Goal: Transaction & Acquisition: Purchase product/service

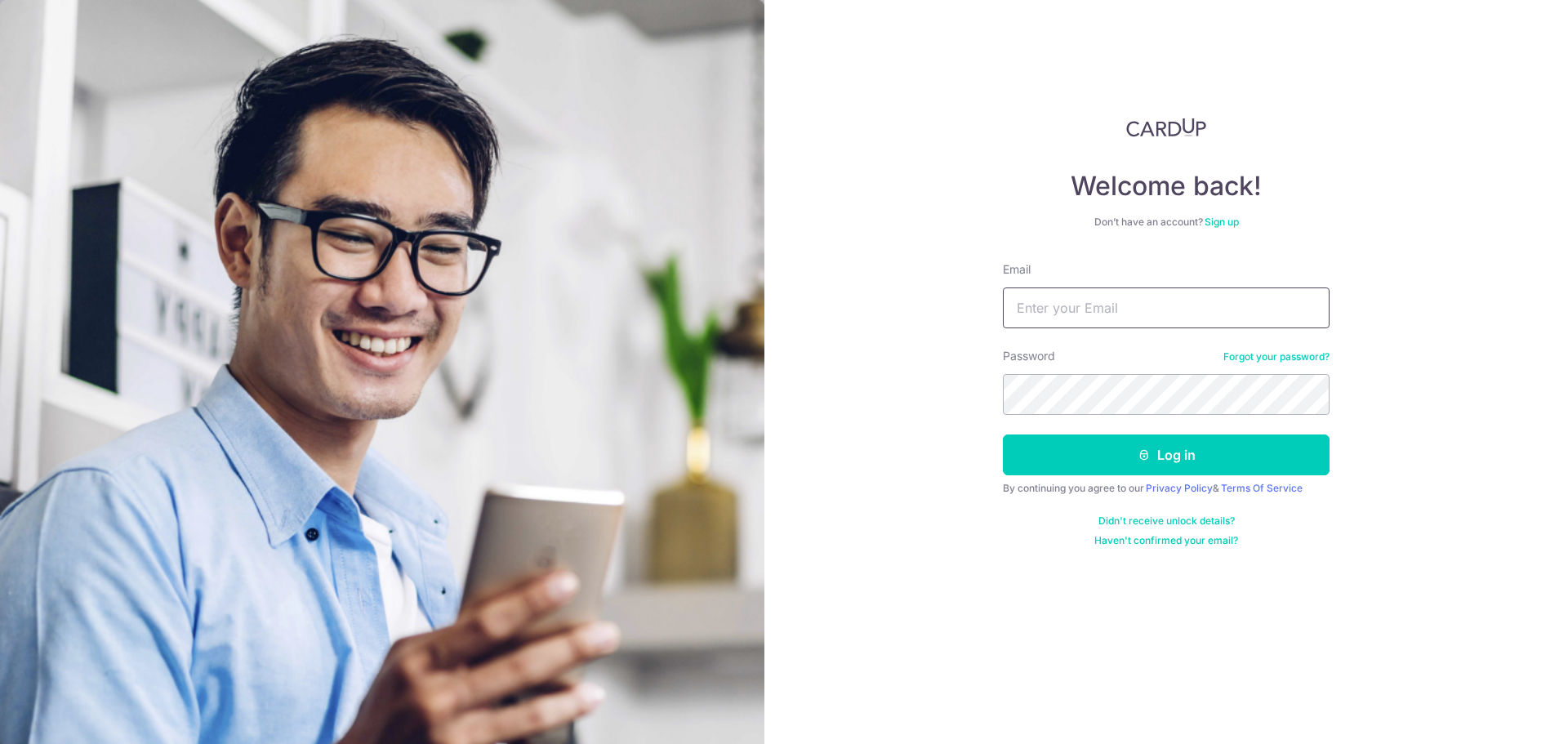
click at [1218, 309] on input "Email" at bounding box center [1166, 308] width 327 height 41
type input "benwong80@gmail.com"
click at [1200, 463] on button "Log in" at bounding box center [1166, 454] width 327 height 41
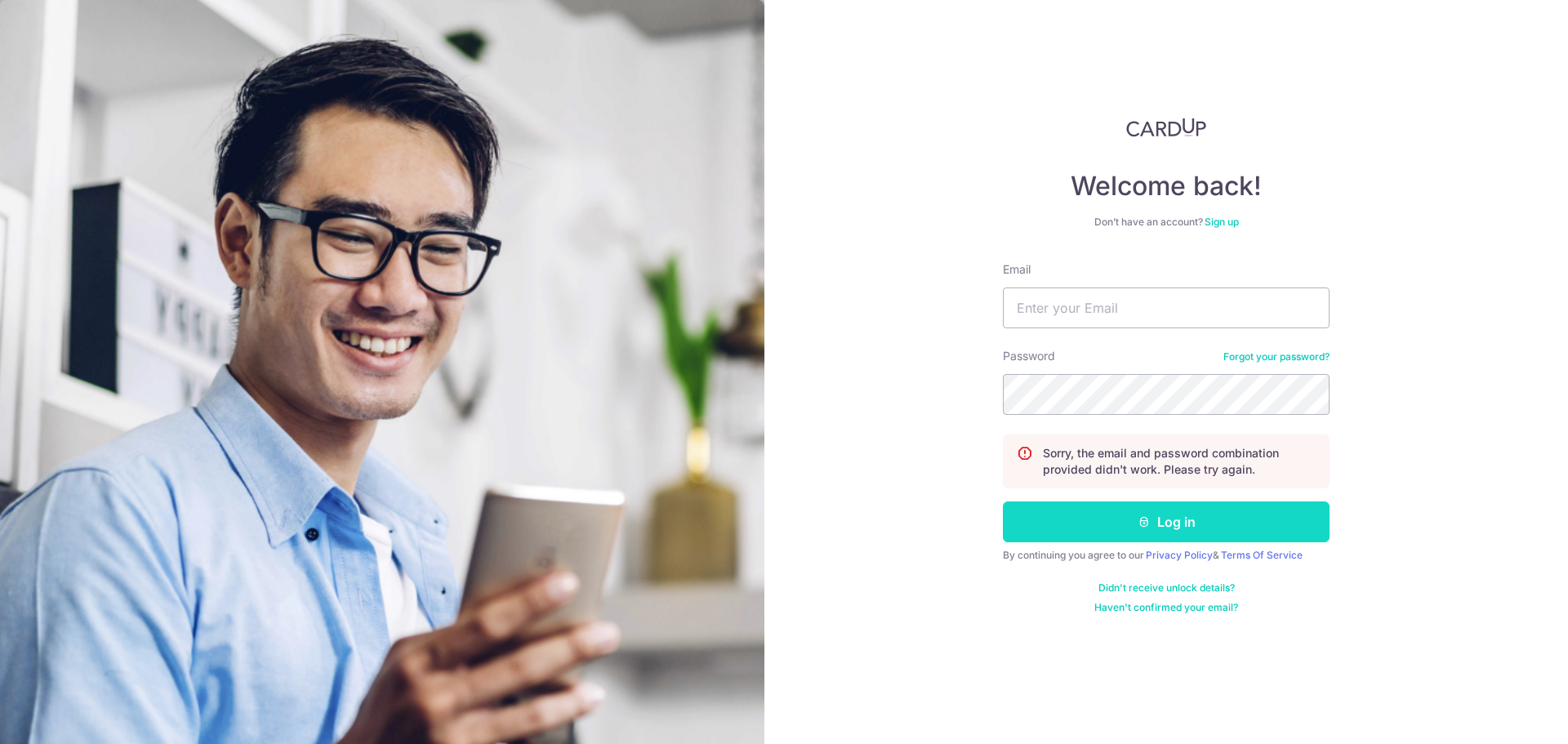
click at [1169, 522] on button "Log in" at bounding box center [1166, 522] width 327 height 41
click at [1159, 306] on input "Email" at bounding box center [1166, 308] width 327 height 41
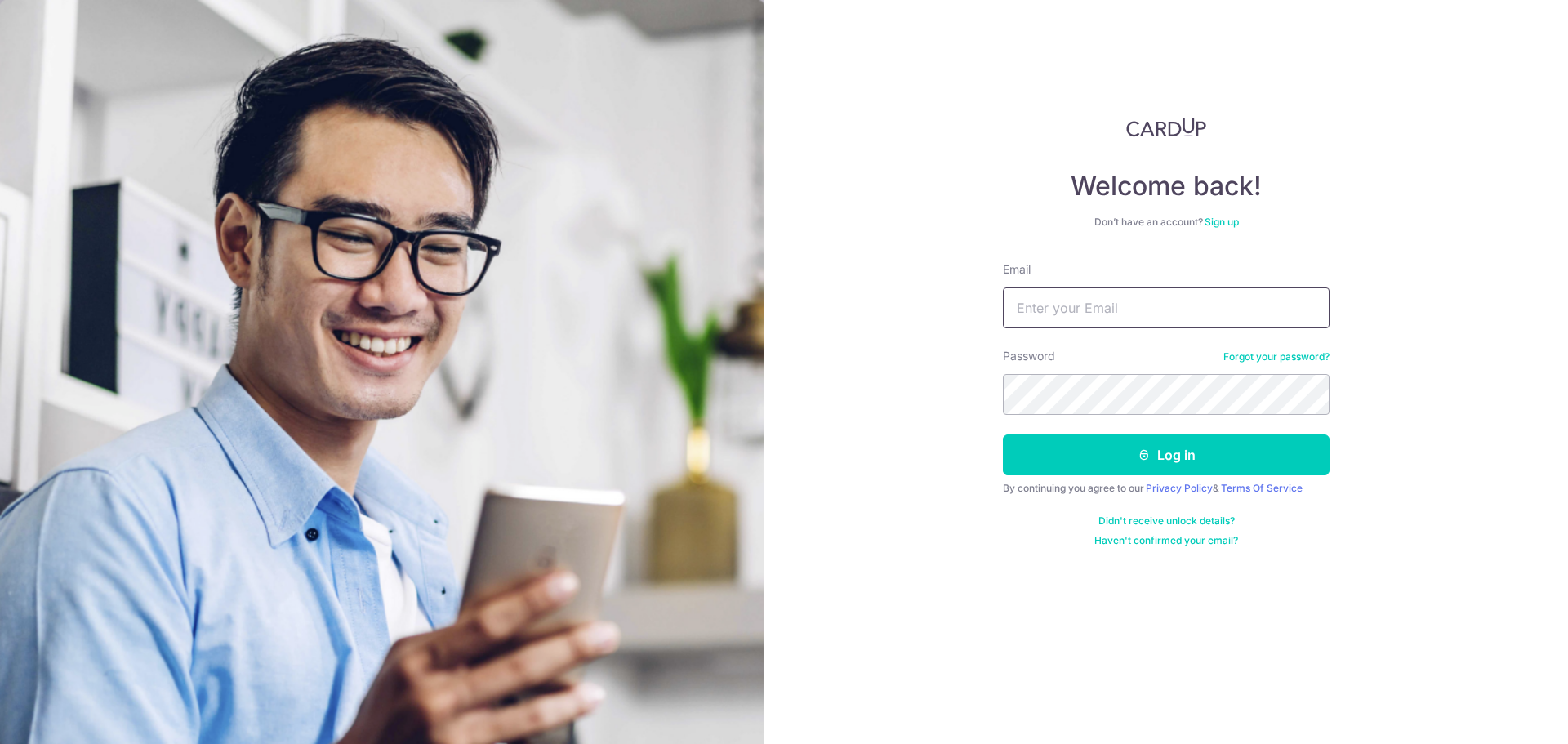
click at [1118, 320] on input "Email" at bounding box center [1166, 308] width 327 height 41
type input "[EMAIL_ADDRESS][DOMAIN_NAME]"
click at [1179, 453] on button "Log in" at bounding box center [1166, 454] width 327 height 41
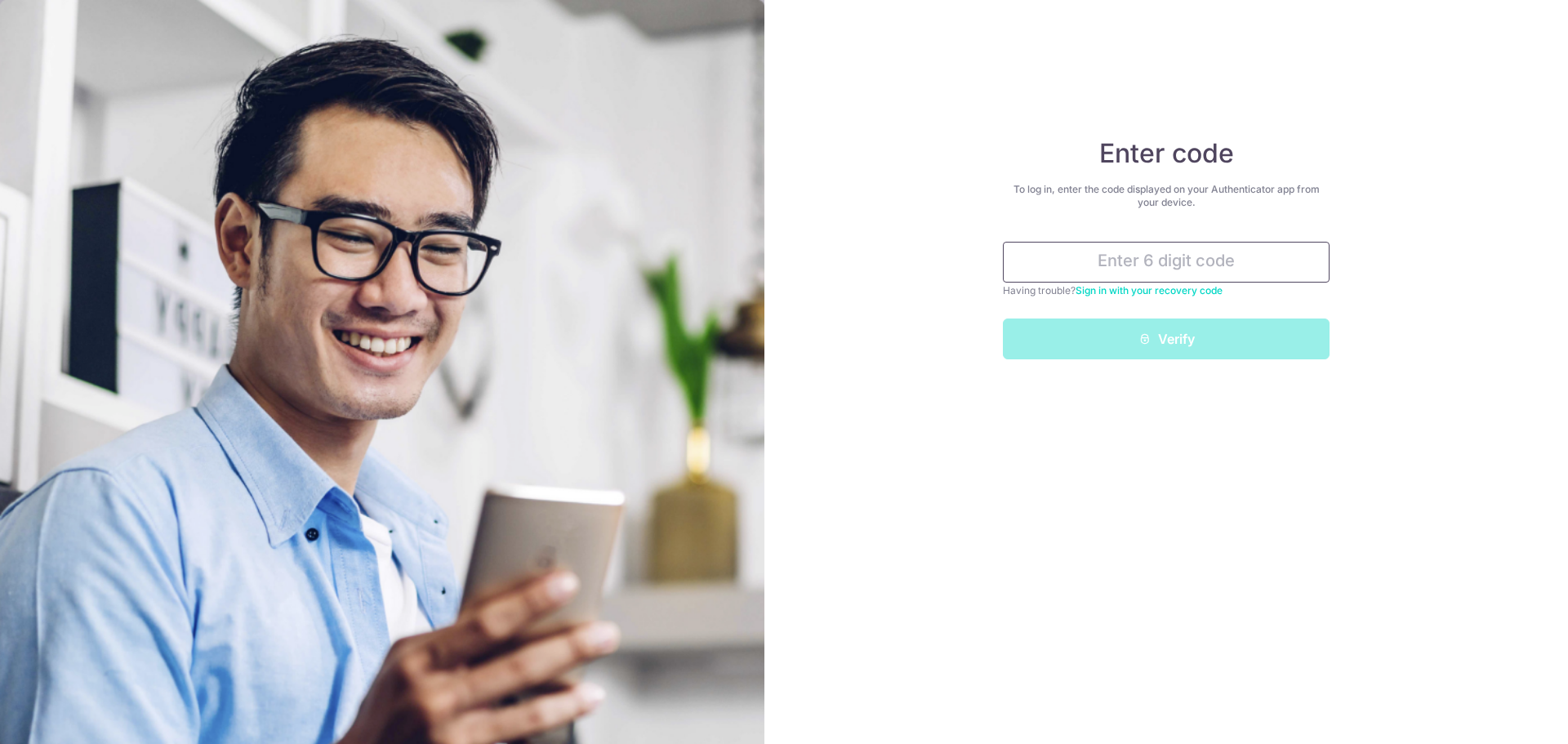
click at [1181, 267] on input "text" at bounding box center [1166, 262] width 327 height 41
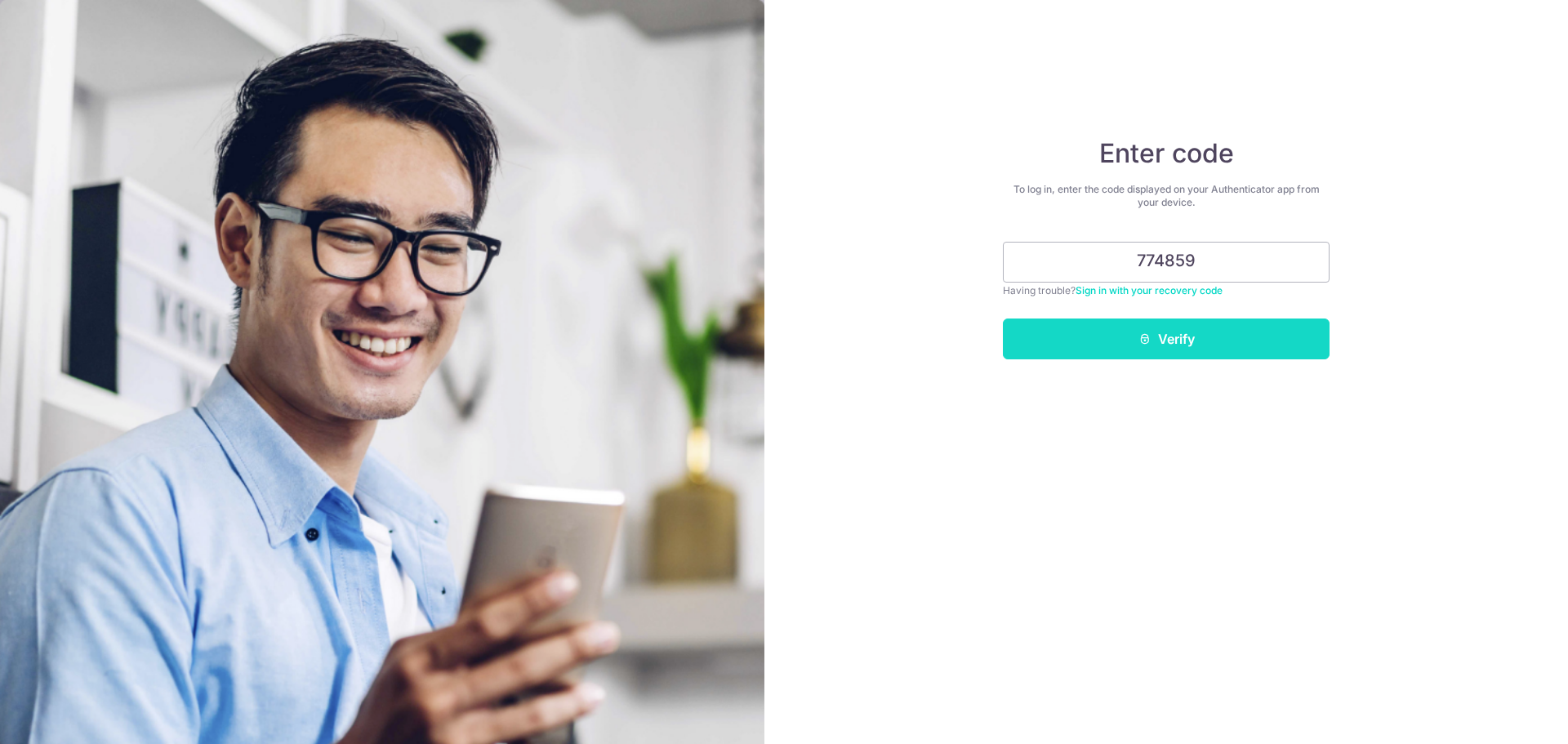
type input "774859"
click at [1179, 337] on button "Verify" at bounding box center [1166, 338] width 327 height 41
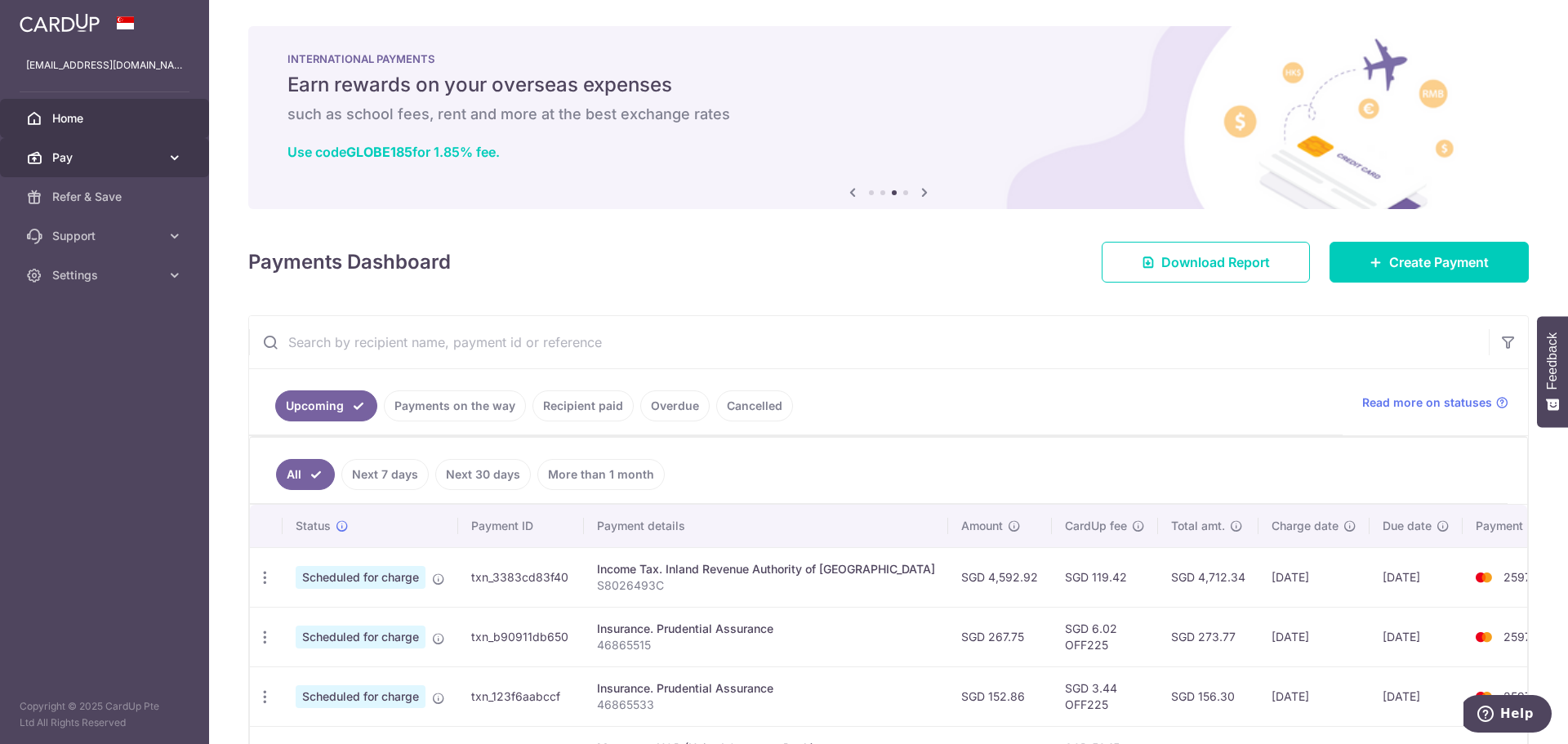
click at [118, 146] on link "Pay" at bounding box center [105, 157] width 209 height 39
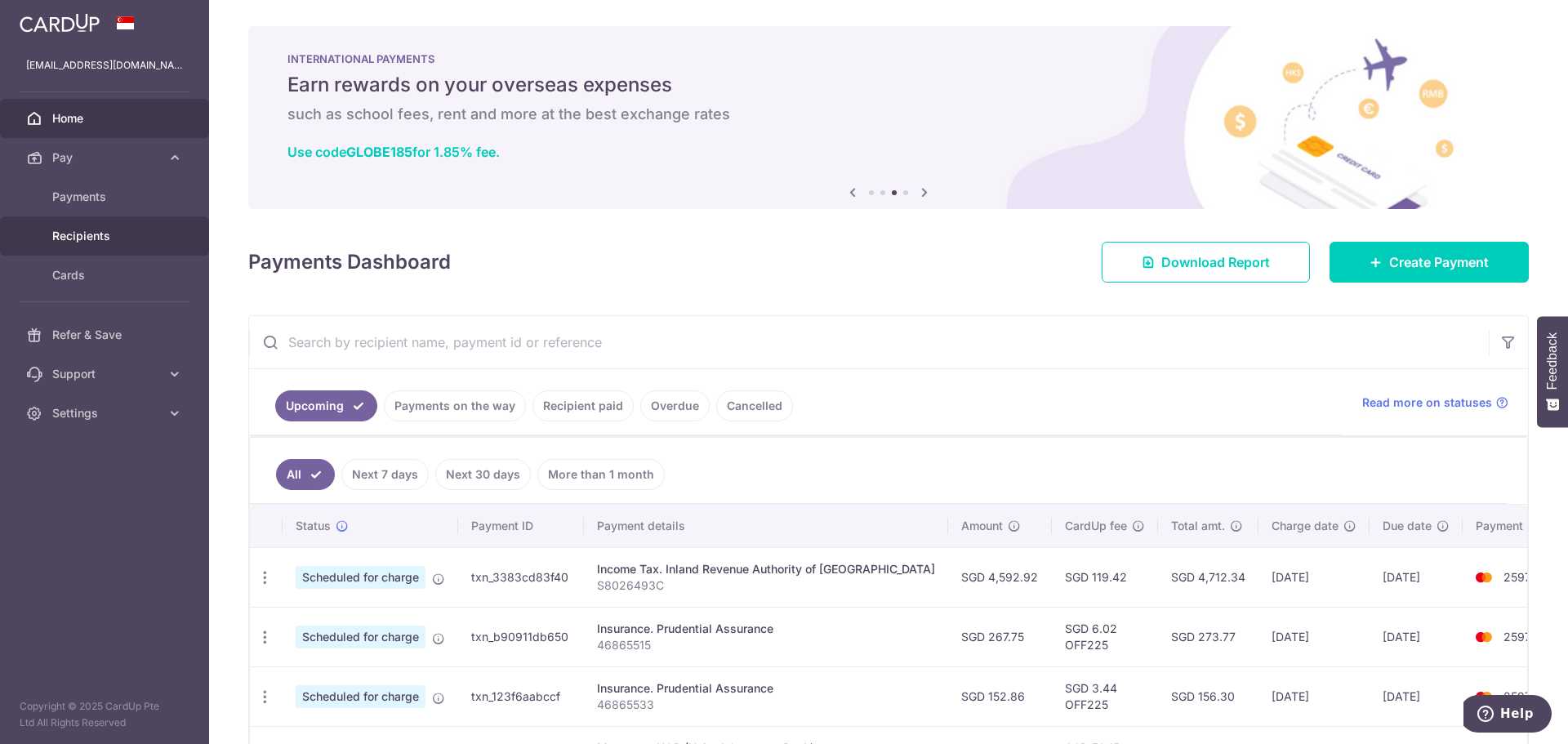
click at [101, 235] on span "Recipients" at bounding box center [106, 236] width 107 height 16
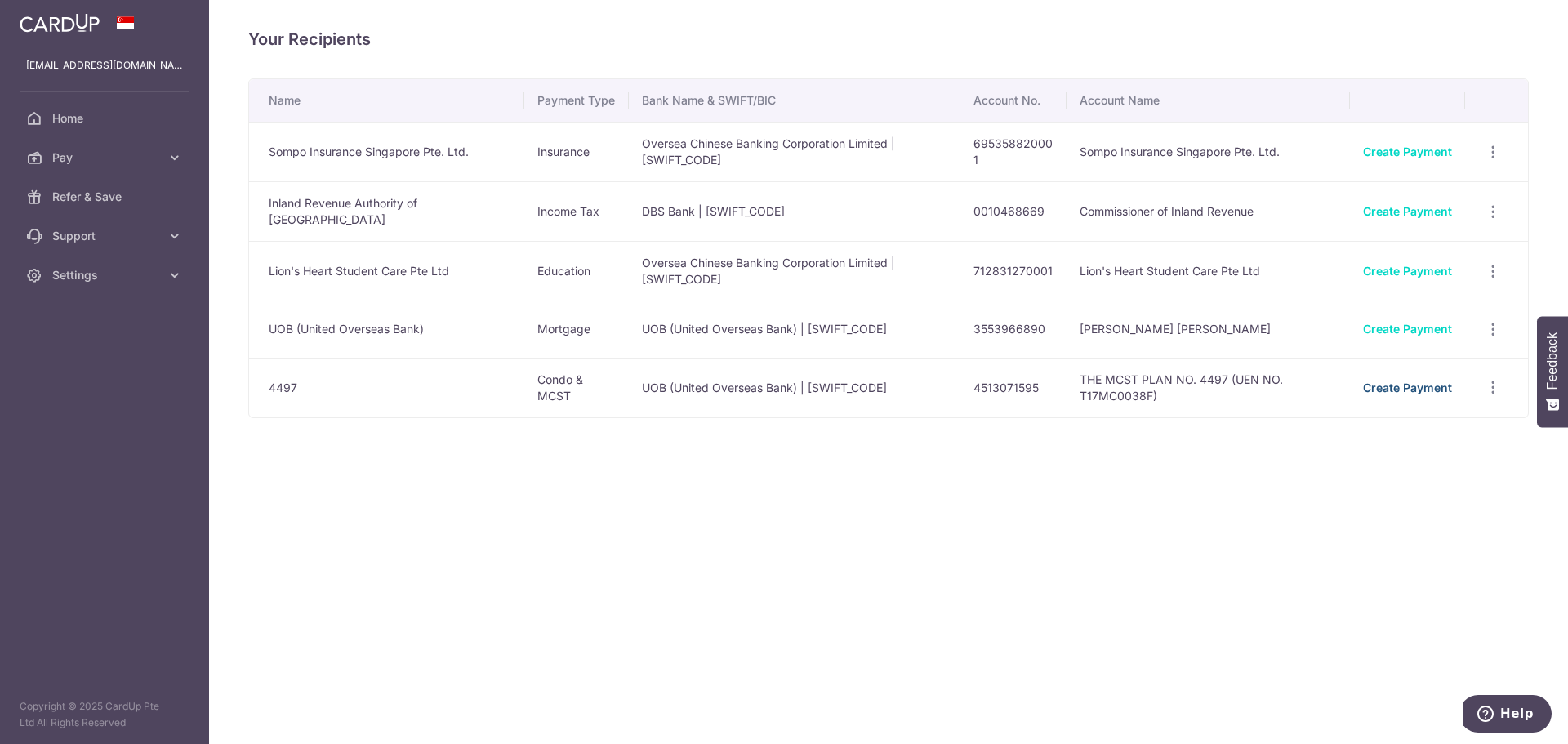
click at [1440, 386] on link "Create Payment" at bounding box center [1407, 387] width 89 height 13
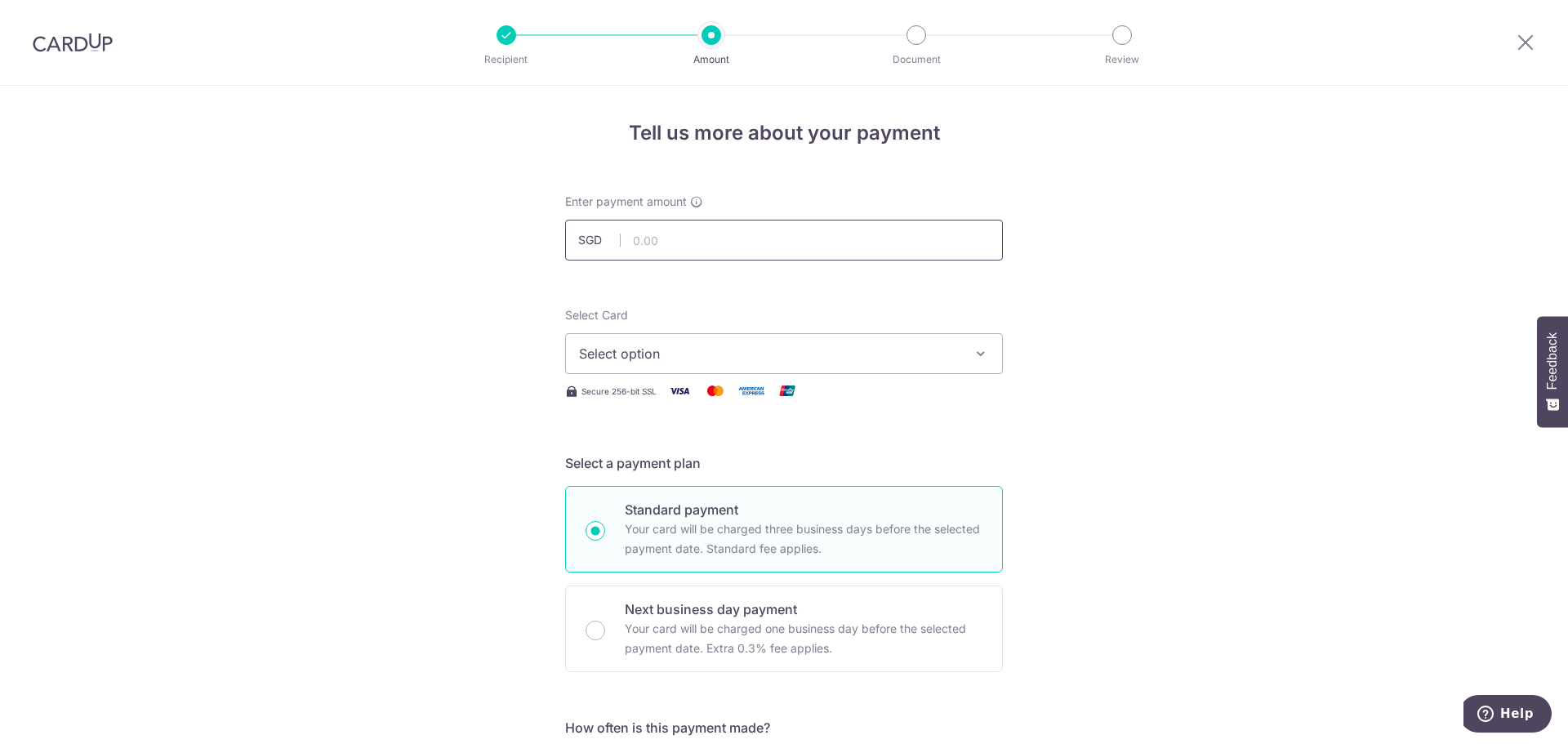
click at [807, 250] on input "text" at bounding box center [784, 240] width 437 height 41
type input "1,177.20"
click at [822, 360] on span "Select option" at bounding box center [769, 354] width 381 height 19
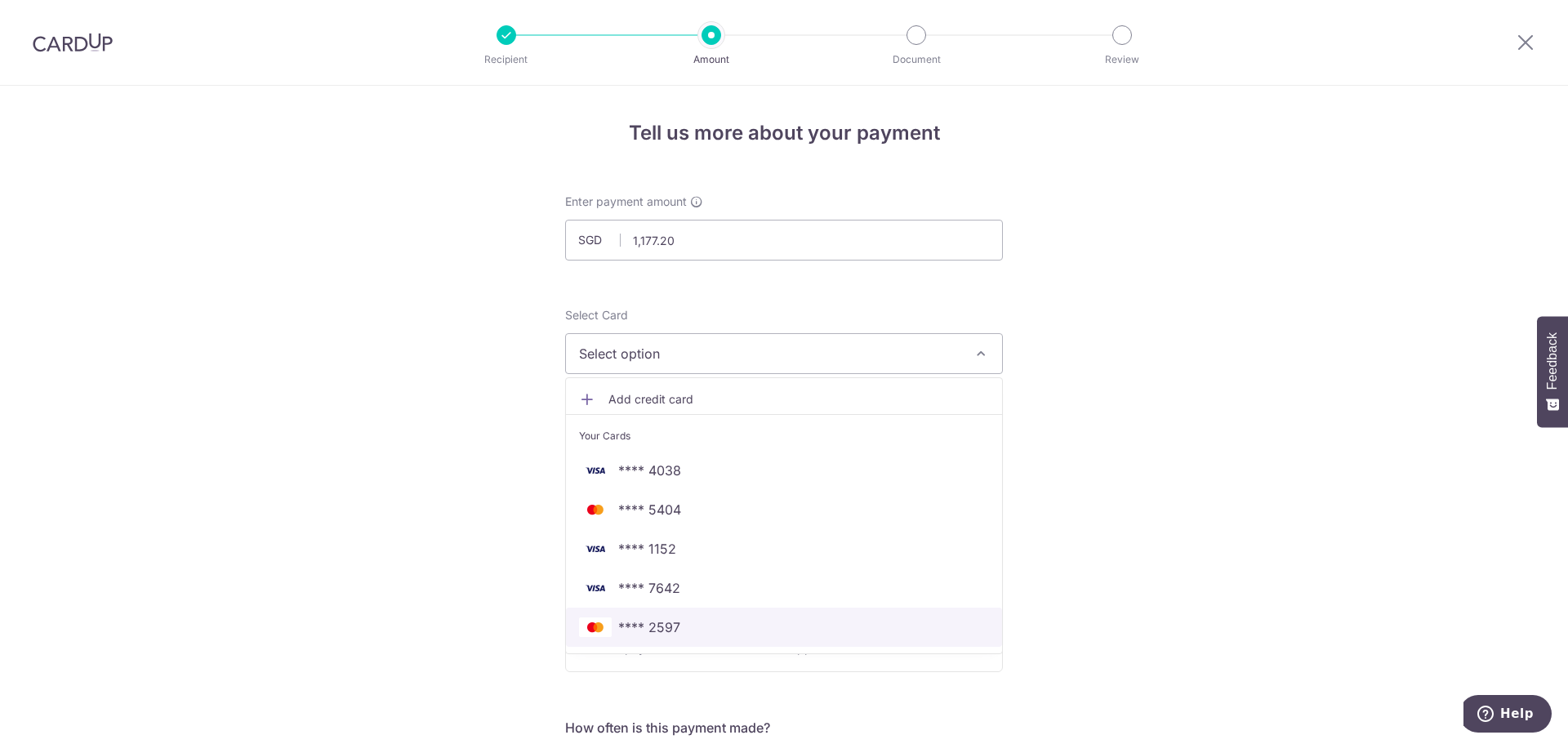
click at [650, 627] on span "**** 2597" at bounding box center [649, 627] width 62 height 19
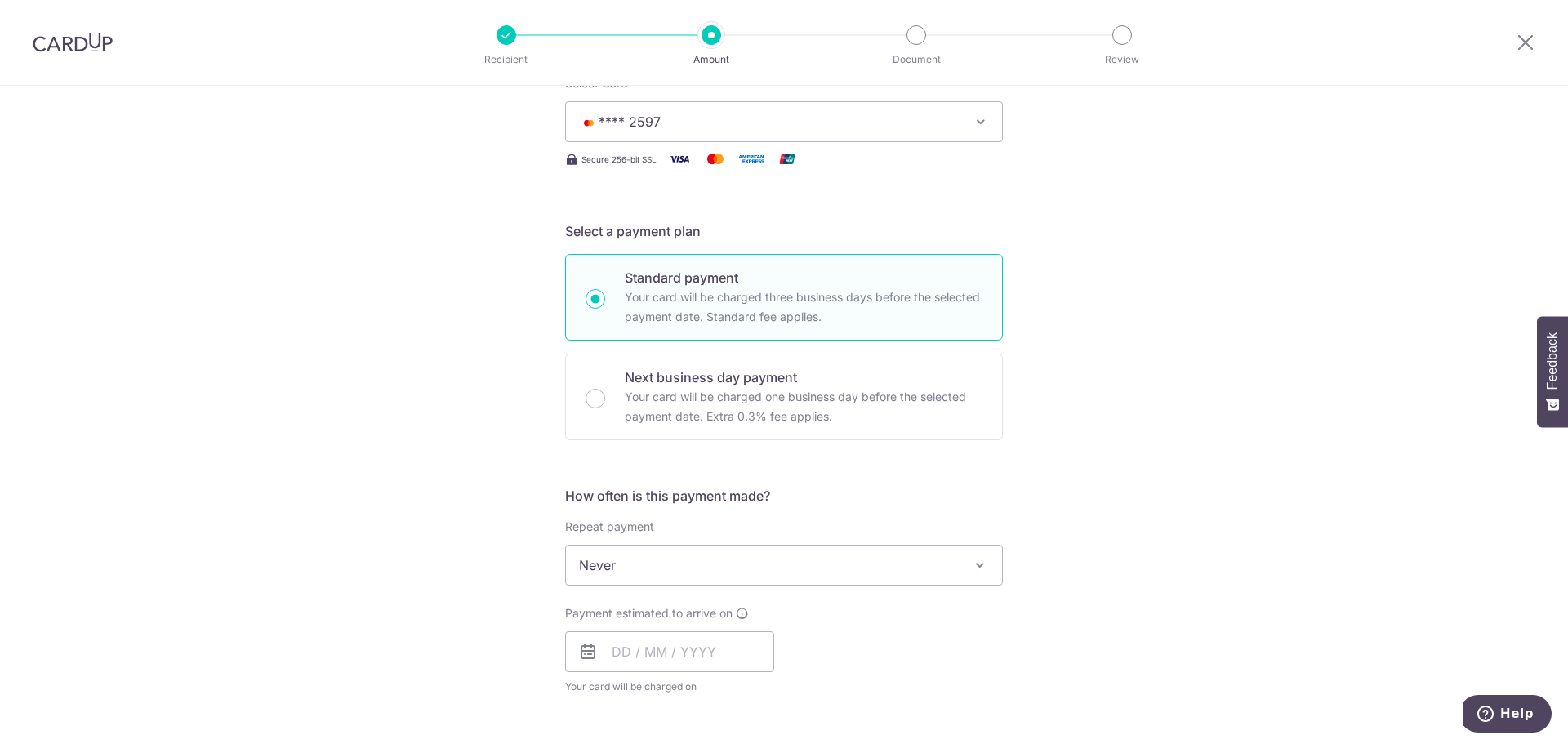
scroll to position [244, 0]
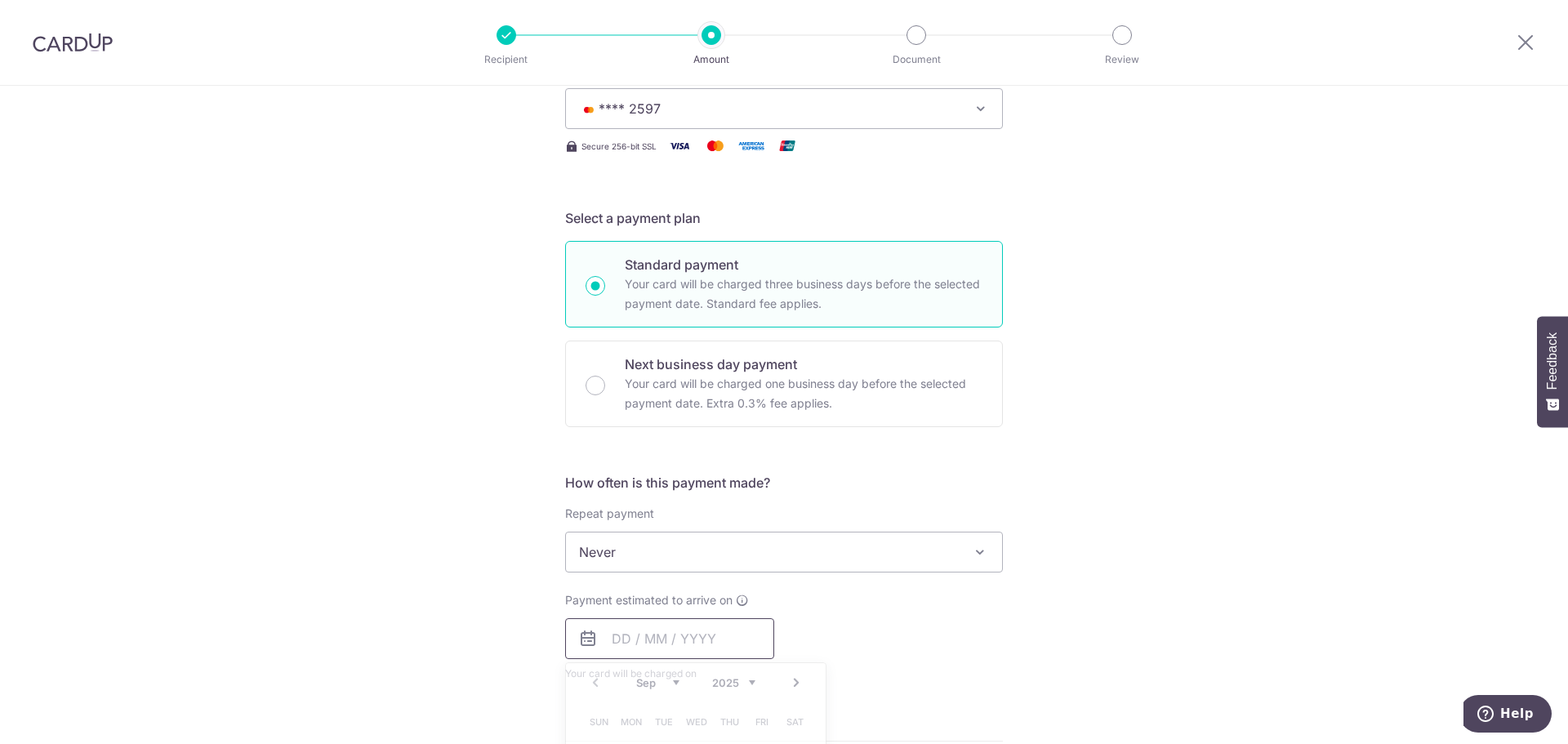
click at [682, 632] on input "text" at bounding box center [669, 639] width 209 height 41
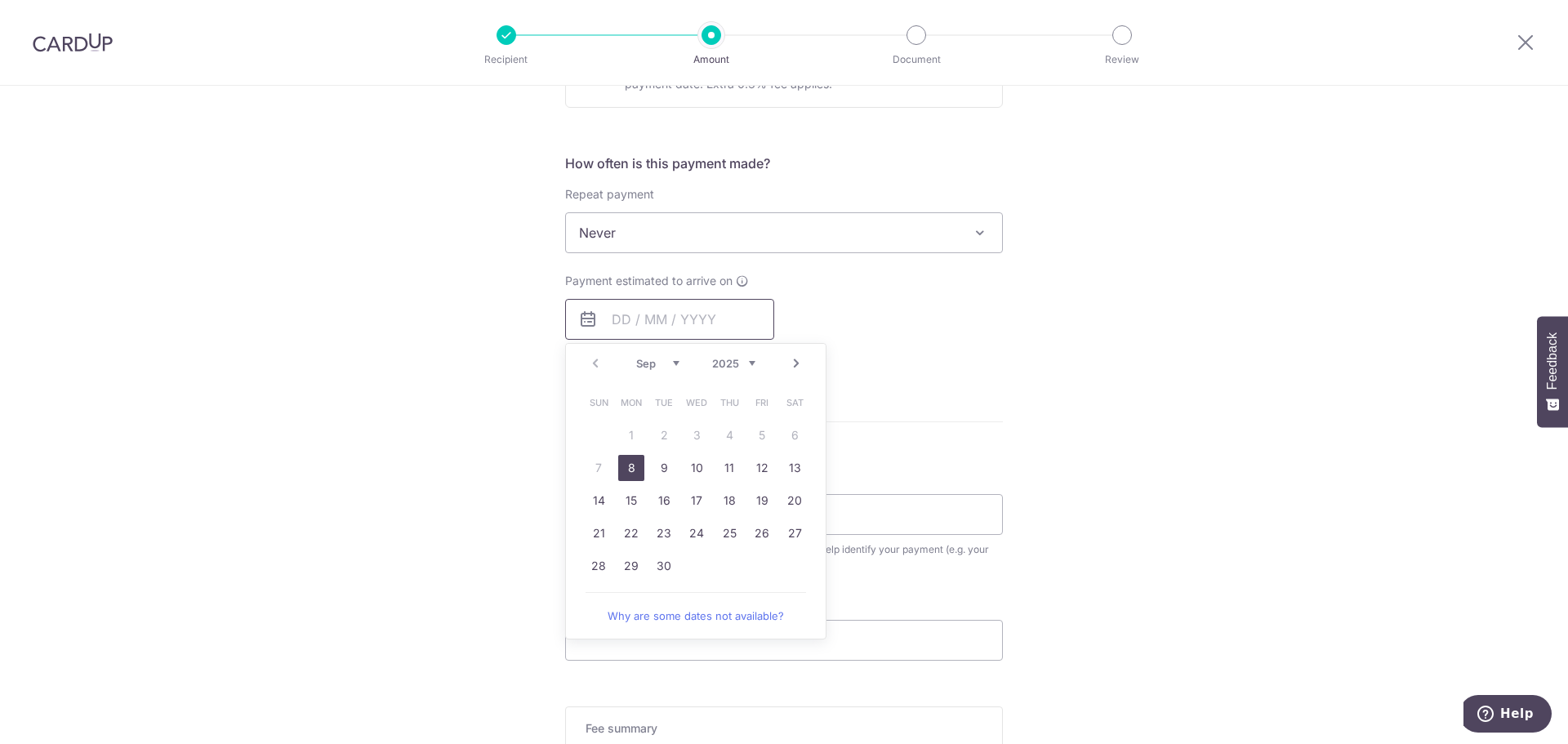
scroll to position [571, 0]
click at [625, 465] on link "8" at bounding box center [631, 460] width 26 height 26
type input "08/09/2025"
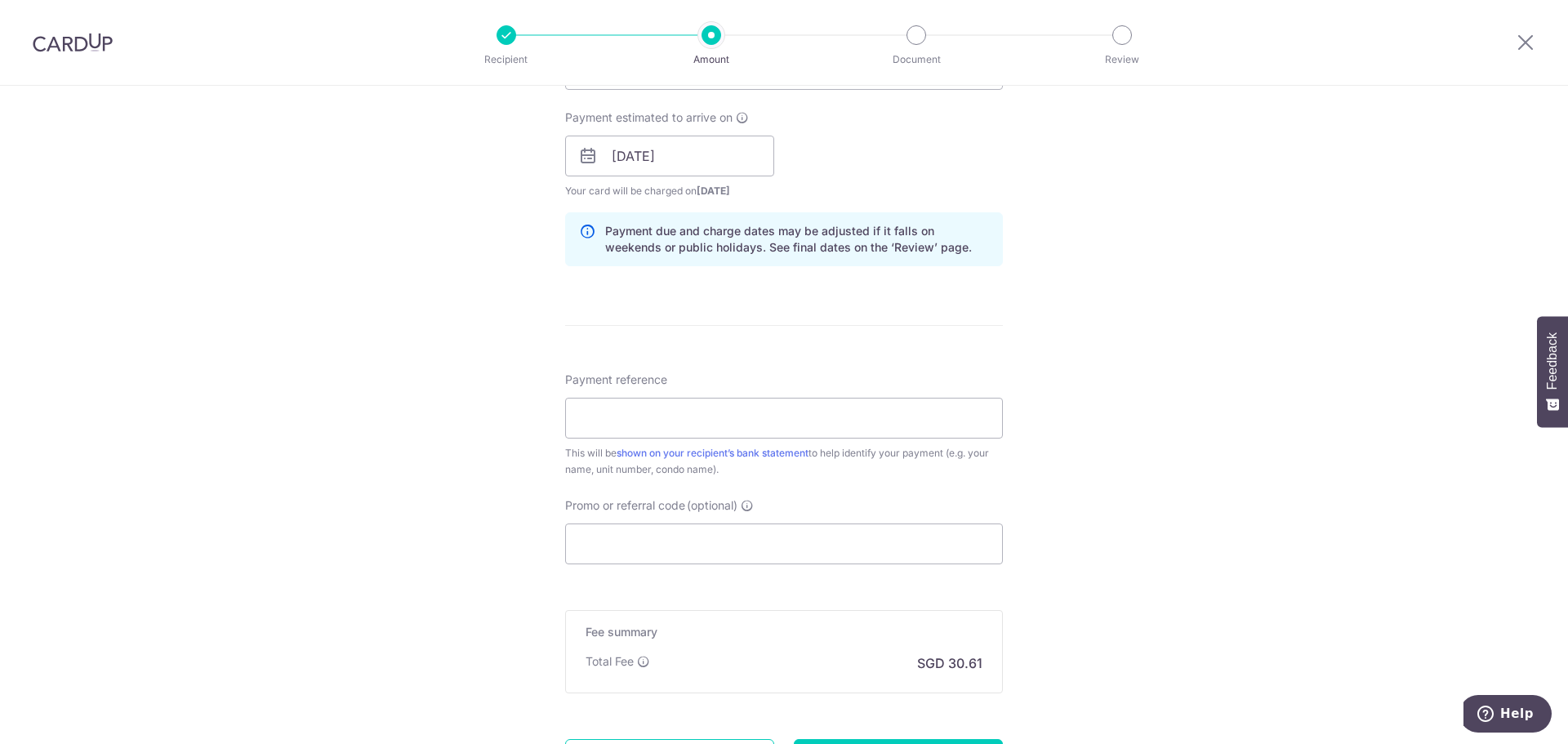
scroll to position [734, 0]
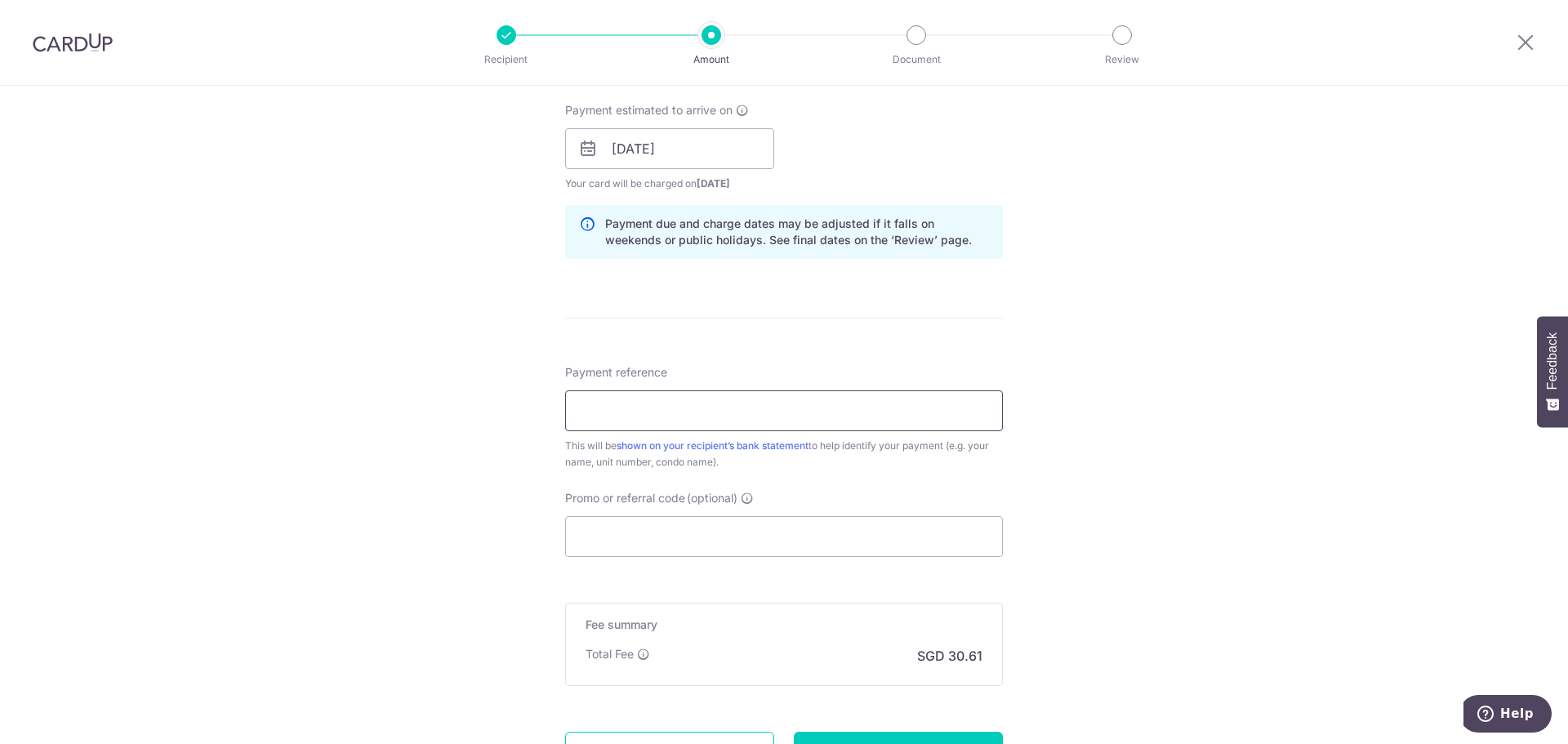
click at [762, 419] on input "Payment reference" at bounding box center [784, 410] width 437 height 41
type input "Blk 431211"
click at [633, 521] on input "Promo or referral code (optional)" at bounding box center [784, 536] width 437 height 41
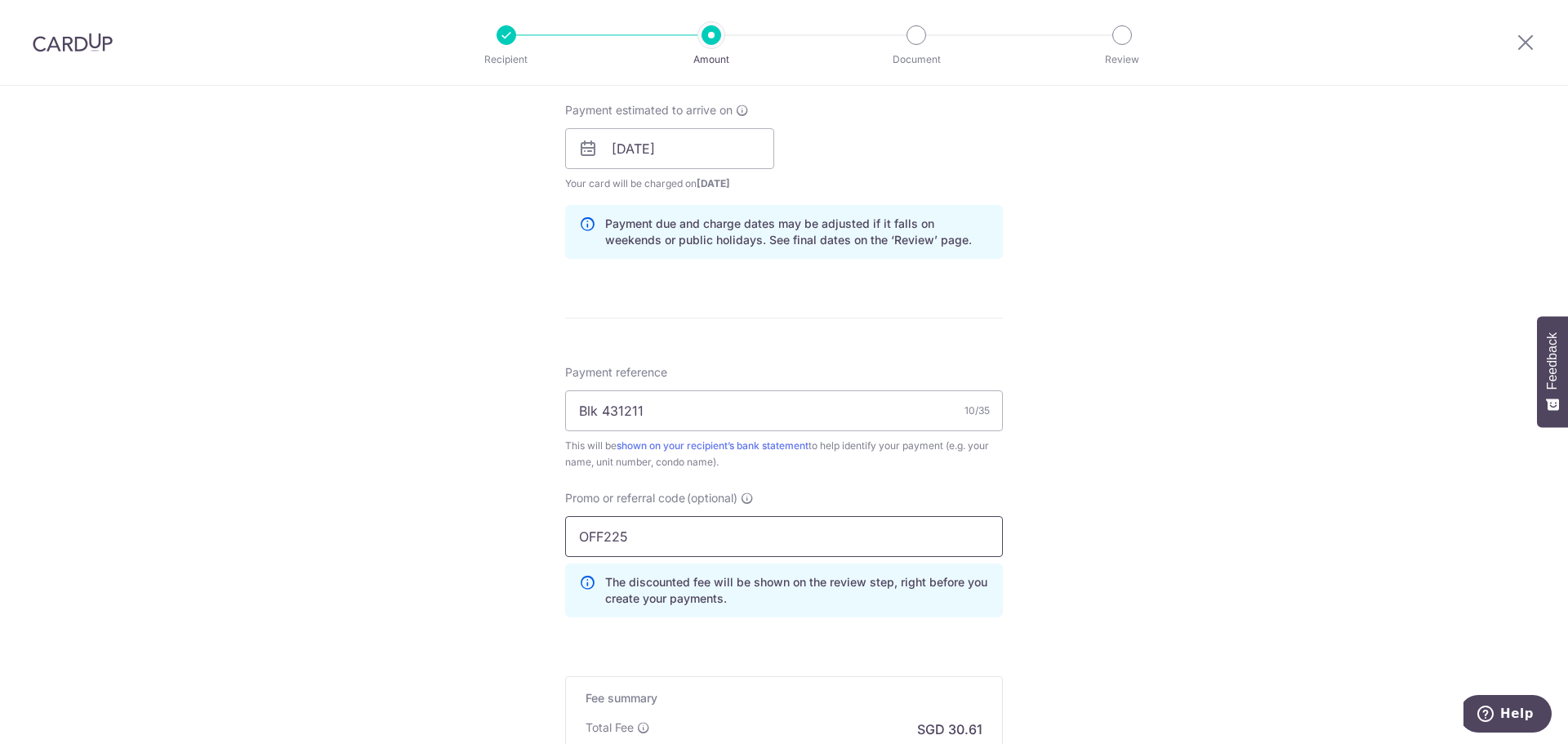
type input "OFF225"
click at [1167, 514] on div "Tell us more about your payment Enter payment amount SGD 1,177.20 1177.20 Selec…" at bounding box center [784, 159] width 1568 height 1617
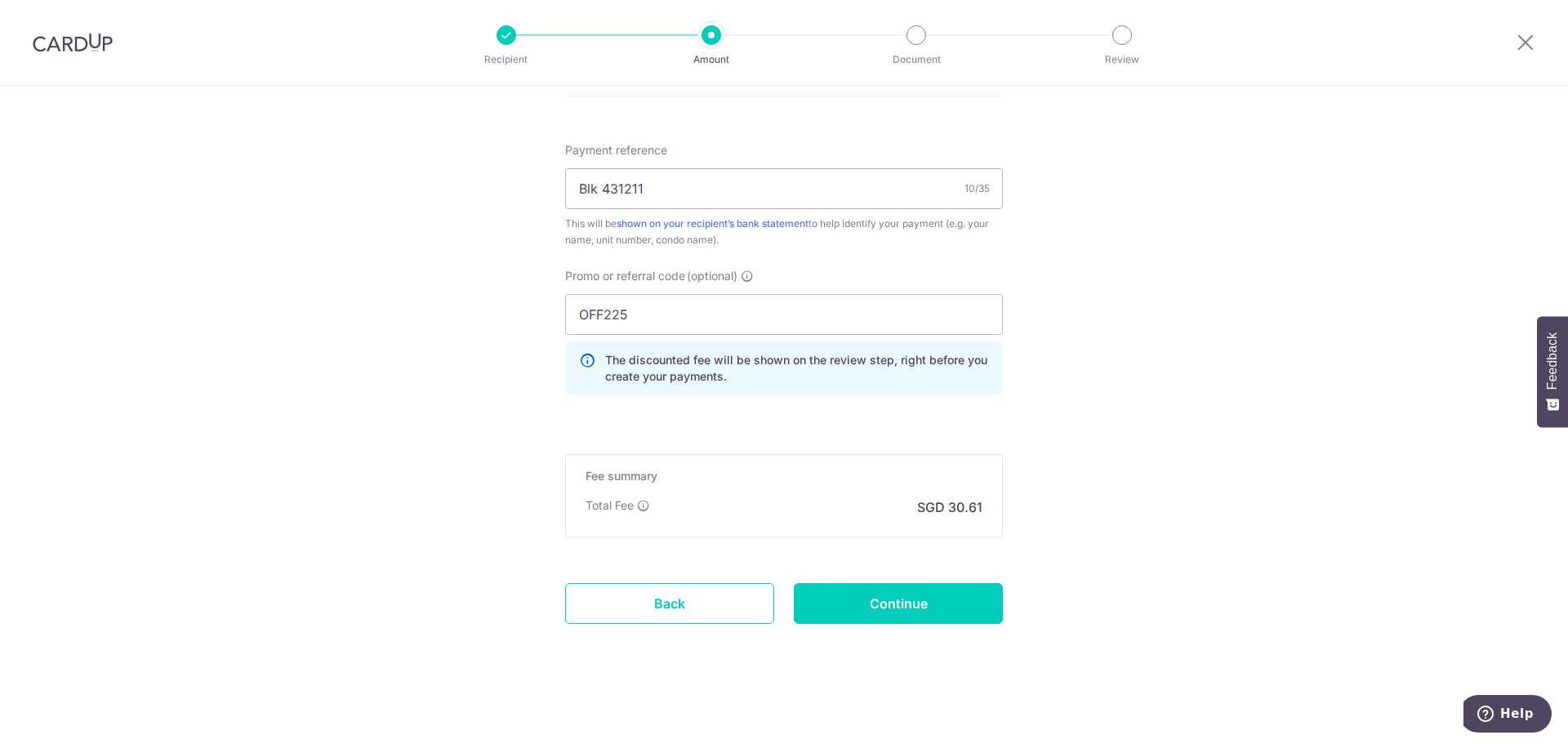
scroll to position [960, 0]
click at [894, 596] on input "Continue" at bounding box center [899, 600] width 209 height 41
type input "Create Schedule"
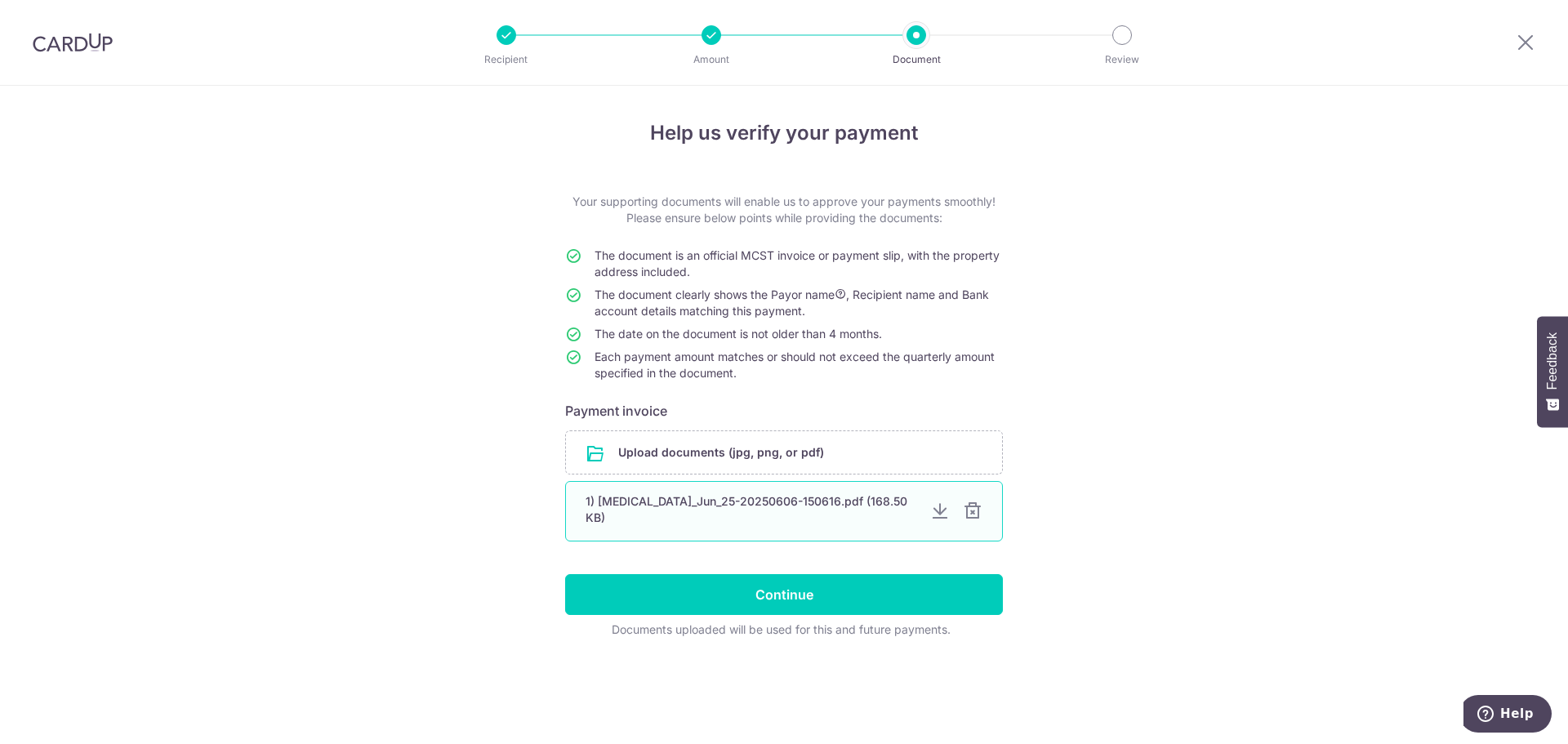
click at [975, 509] on div at bounding box center [972, 511] width 19 height 19
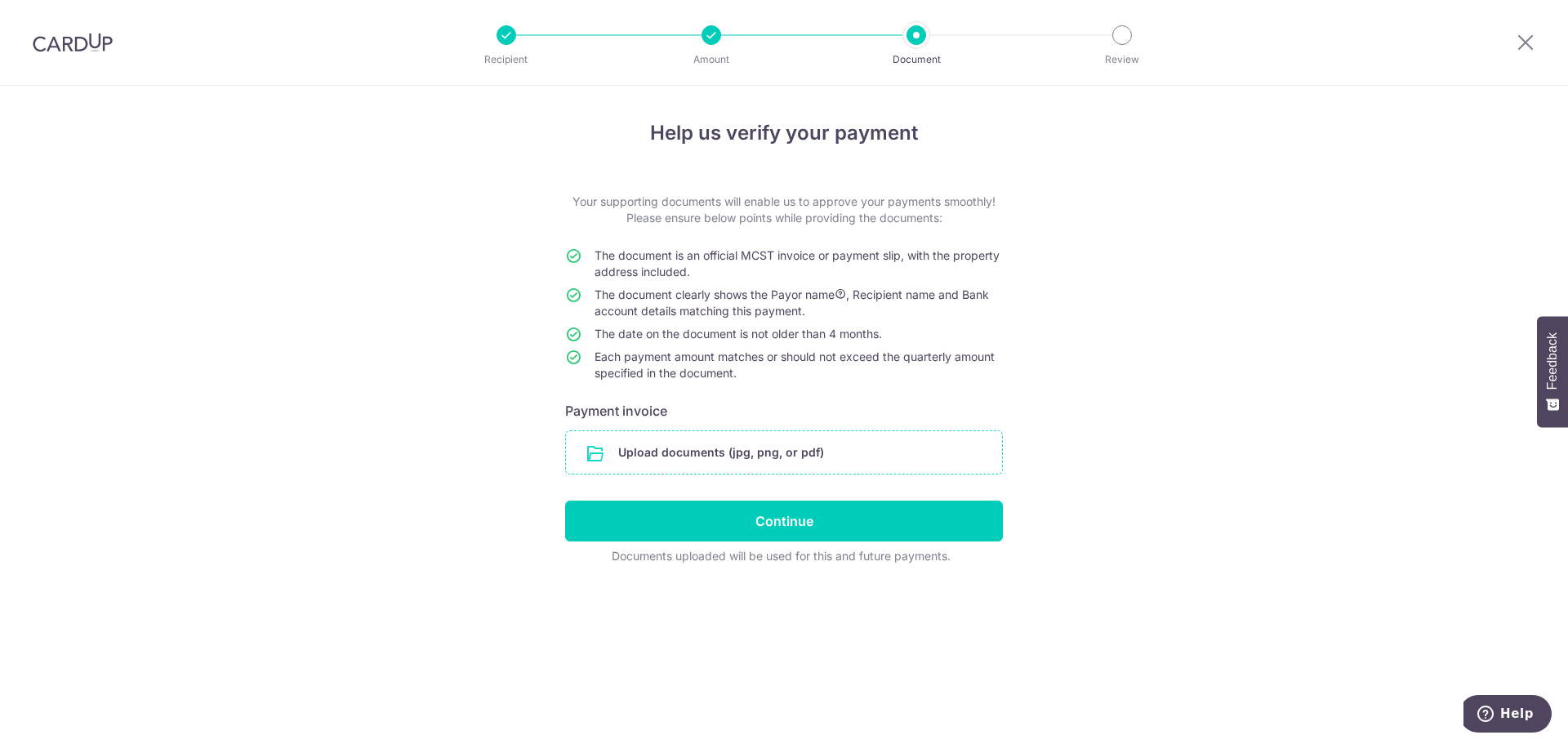
click at [756, 451] on input "file" at bounding box center [784, 453] width 436 height 42
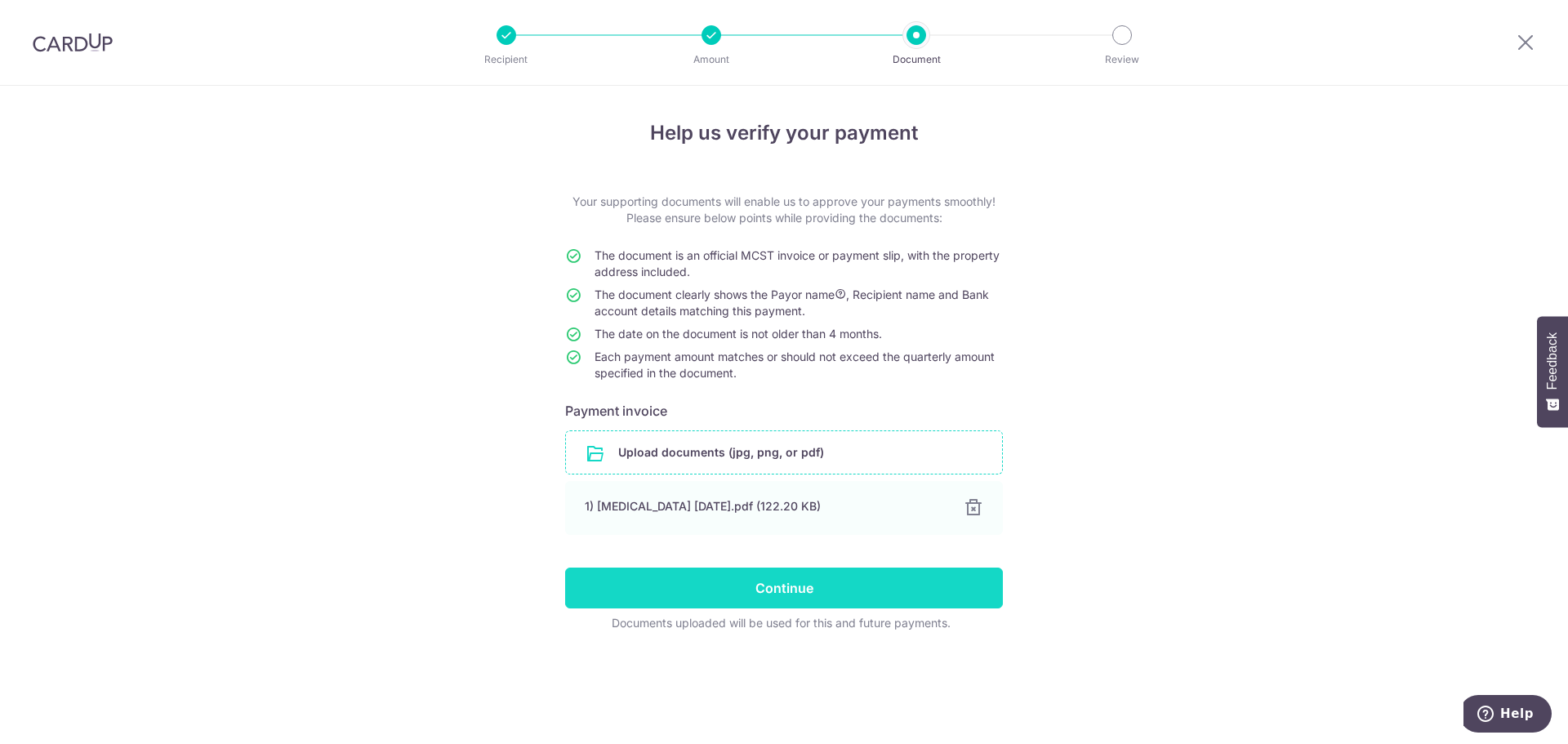
click at [838, 594] on input "Continue" at bounding box center [784, 588] width 437 height 41
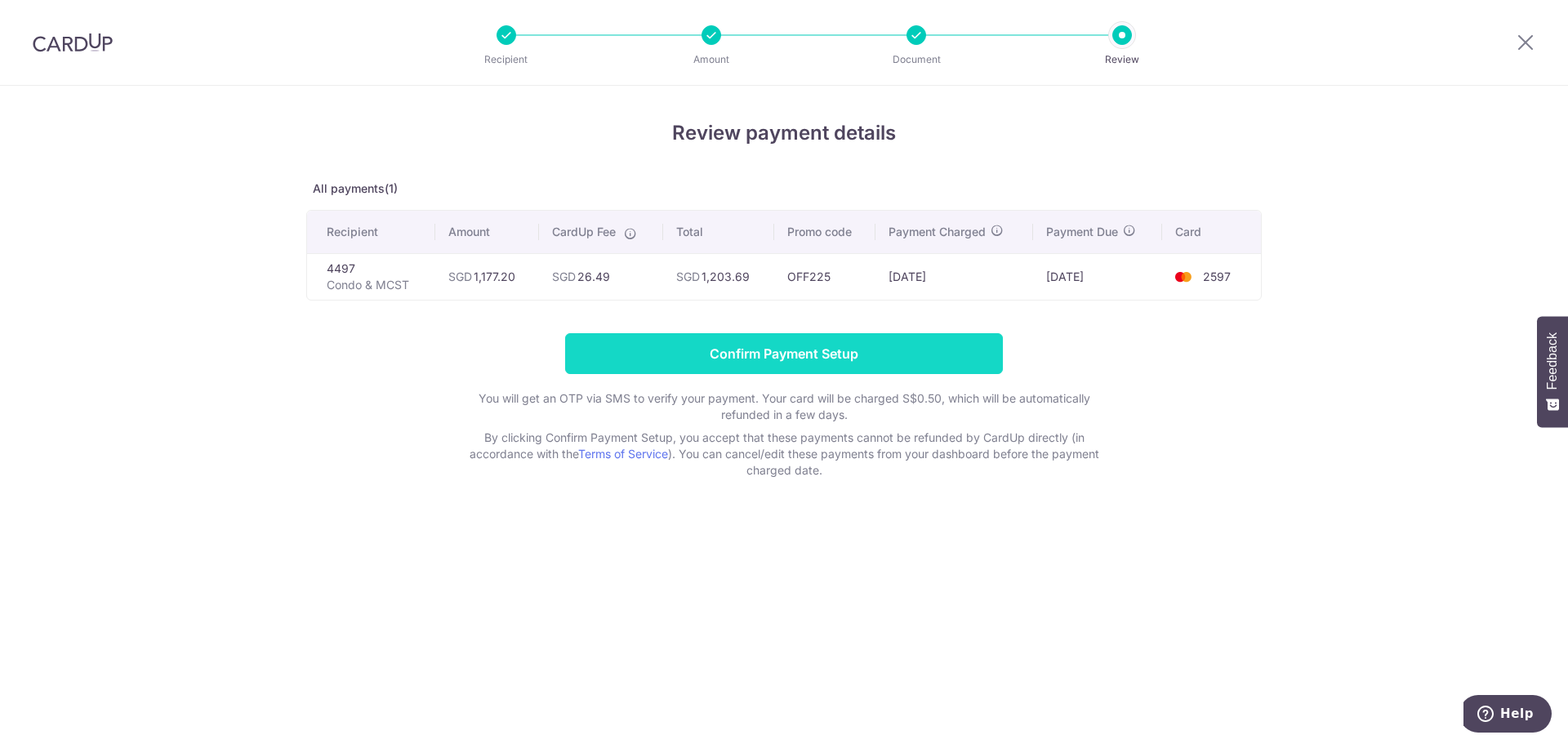
click at [794, 355] on input "Confirm Payment Setup" at bounding box center [784, 353] width 437 height 41
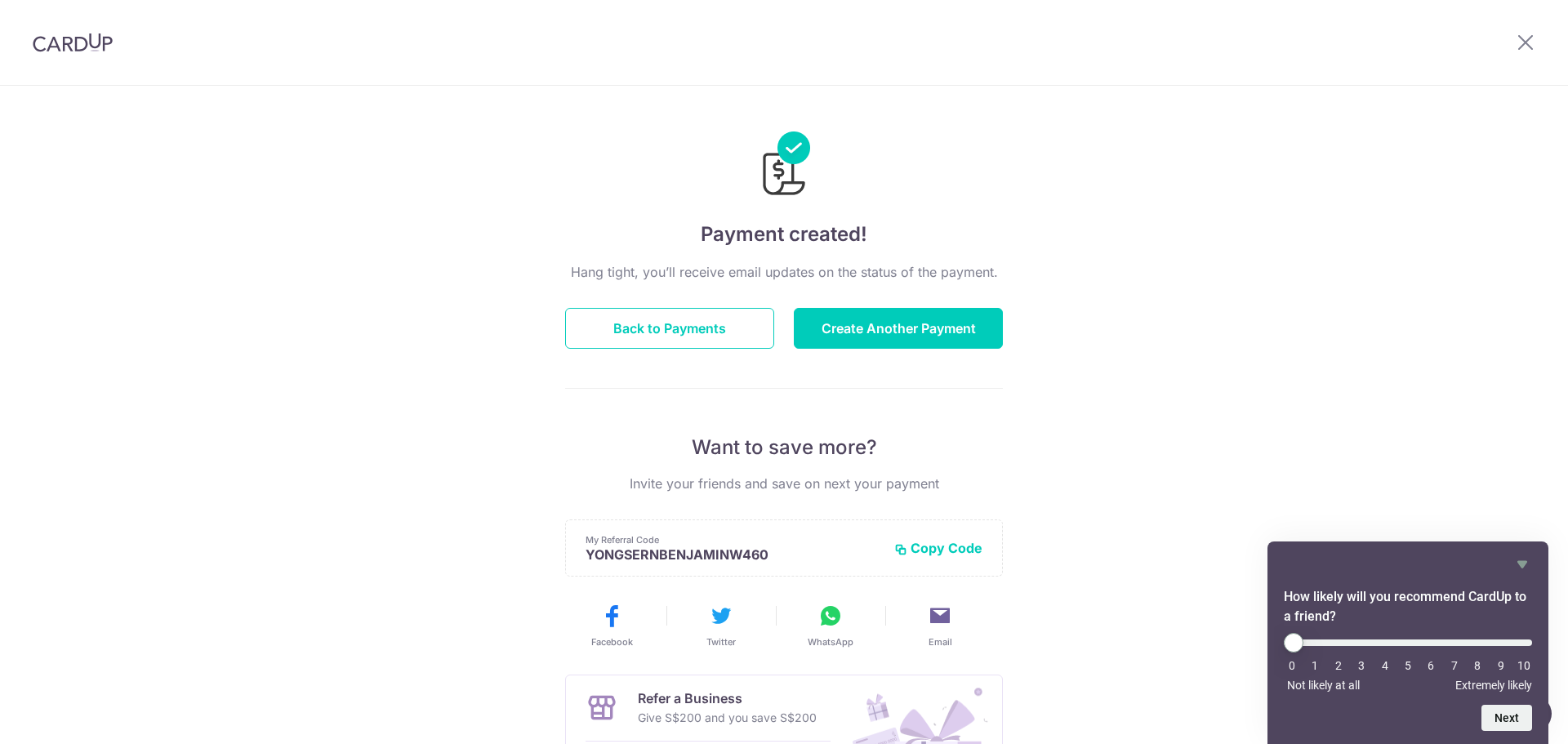
click at [1313, 301] on div "Payment created! Hang tight, you’ll receive email updates on the status of the …" at bounding box center [784, 522] width 1568 height 872
